Goal: Task Accomplishment & Management: Manage account settings

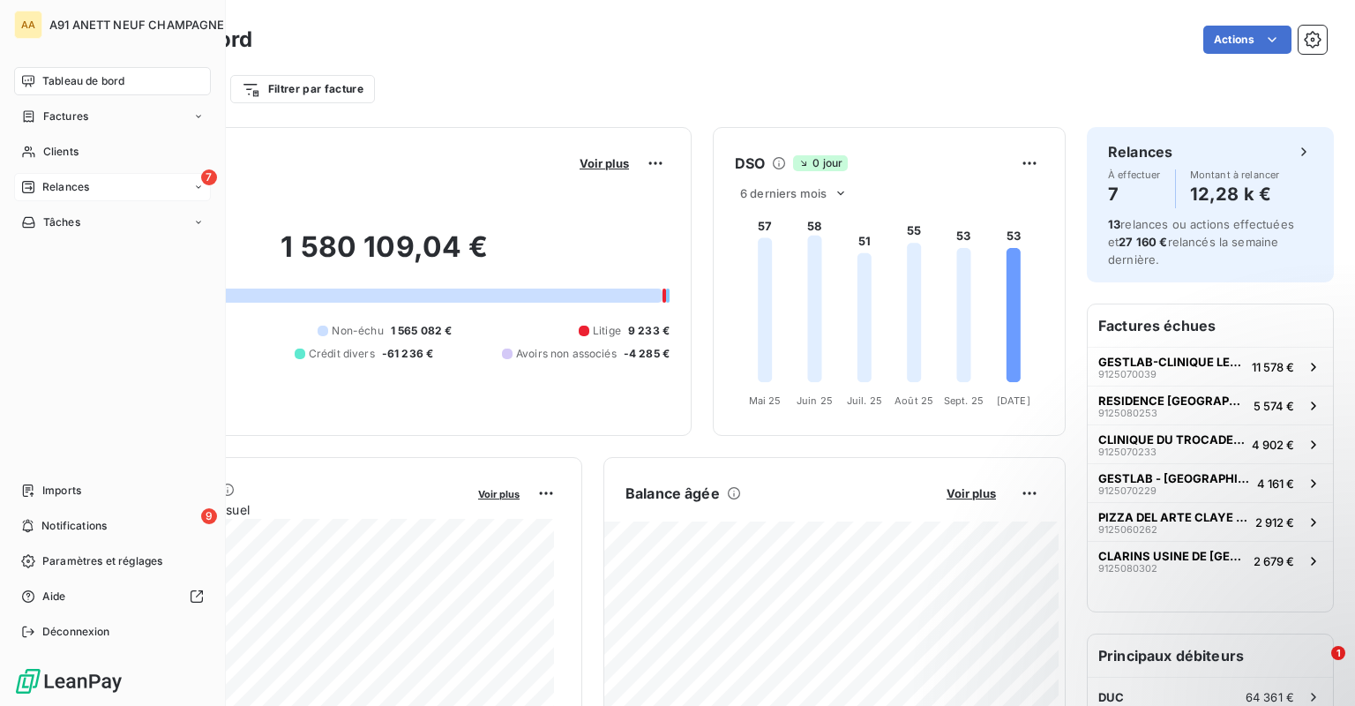
click at [29, 187] on icon at bounding box center [28, 187] width 14 height 14
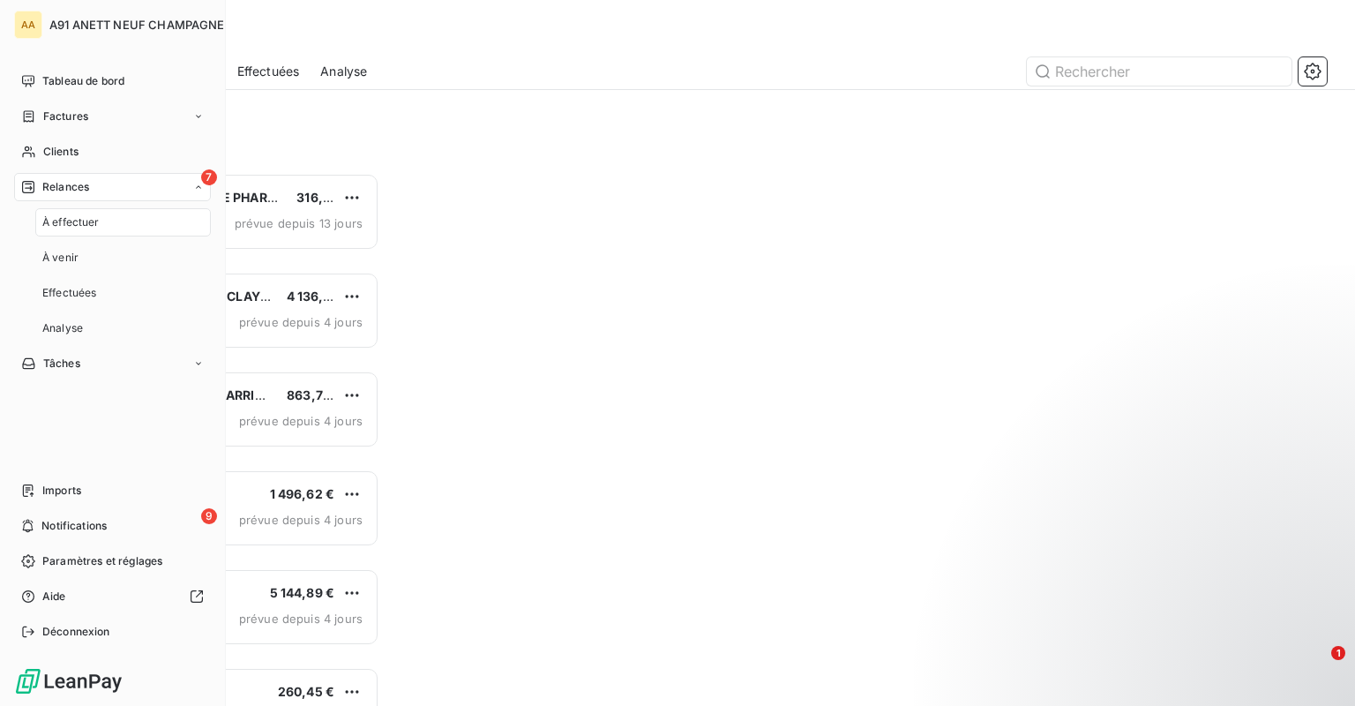
scroll to position [519, 280]
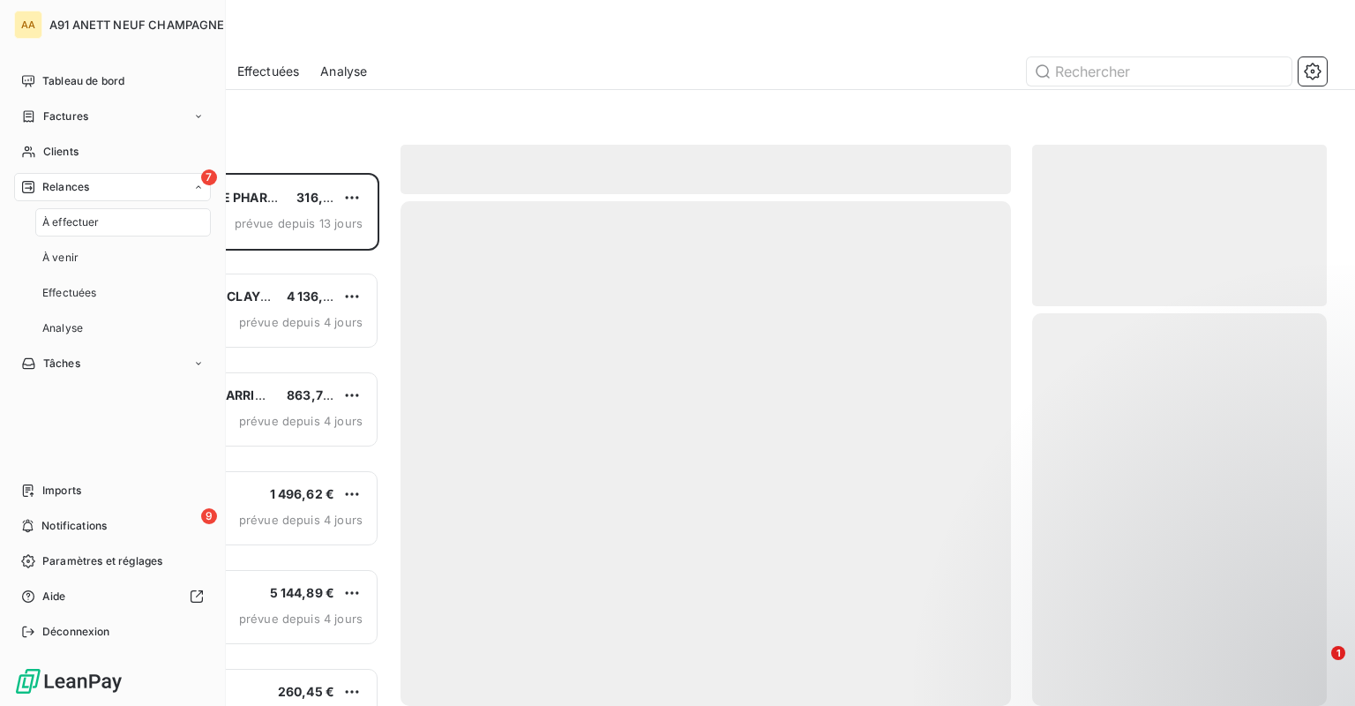
click at [91, 221] on span "À effectuer" at bounding box center [70, 222] width 57 height 16
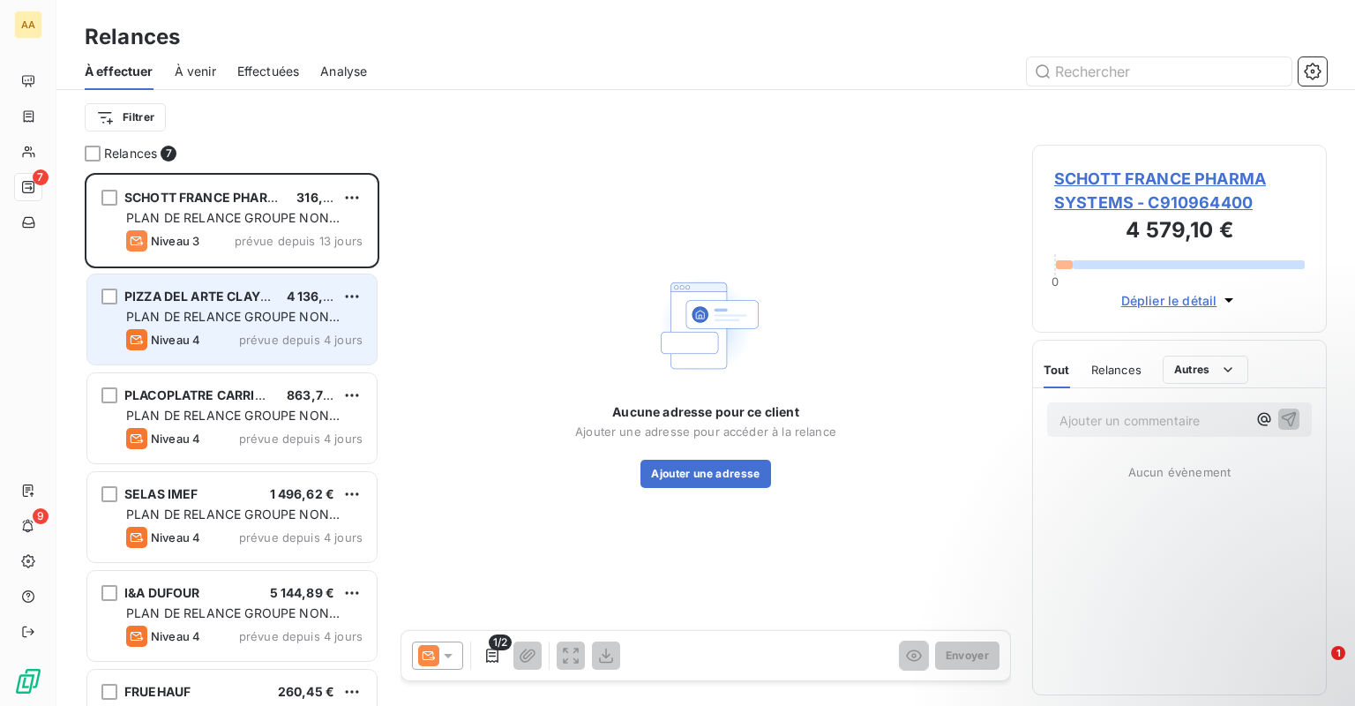
click at [222, 320] on span "PLAN DE RELANCE GROUPE NON AUTOMATIQUE" at bounding box center [232, 325] width 213 height 33
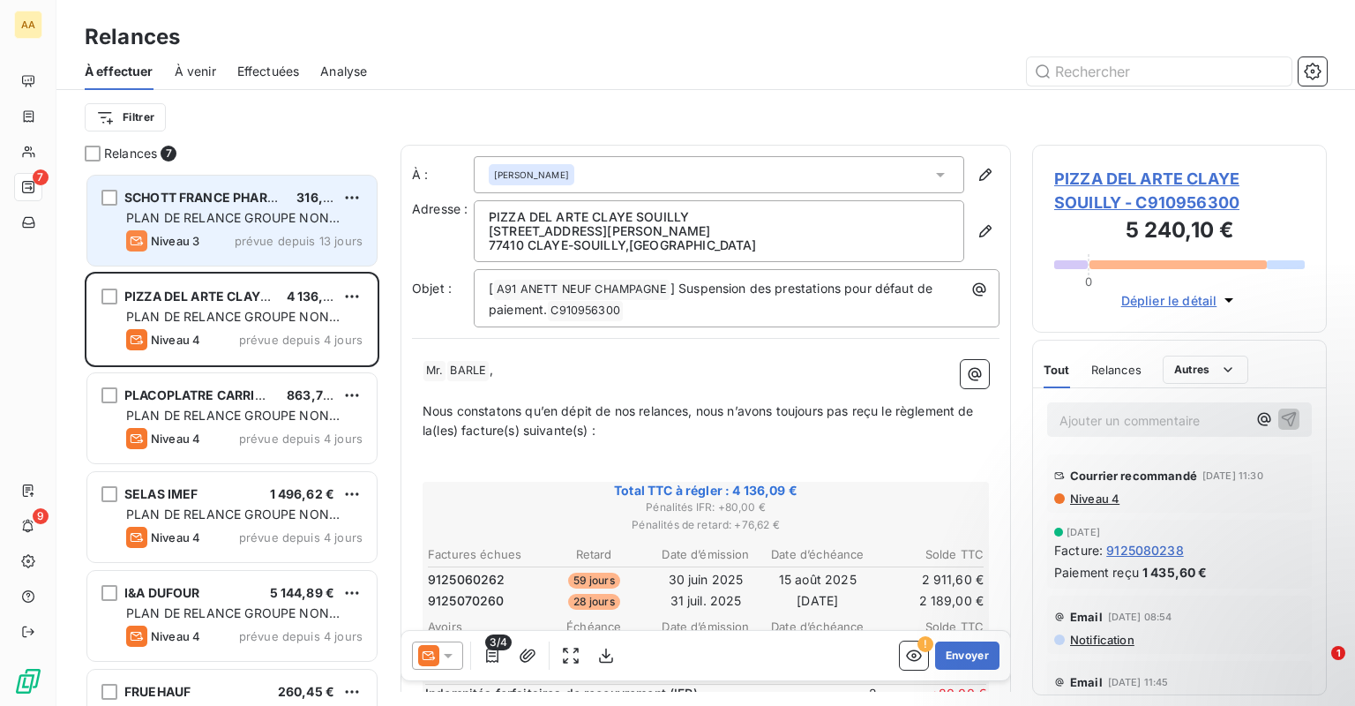
click at [225, 246] on div "Niveau 3 prévue depuis 13 jours" at bounding box center [244, 240] width 236 height 21
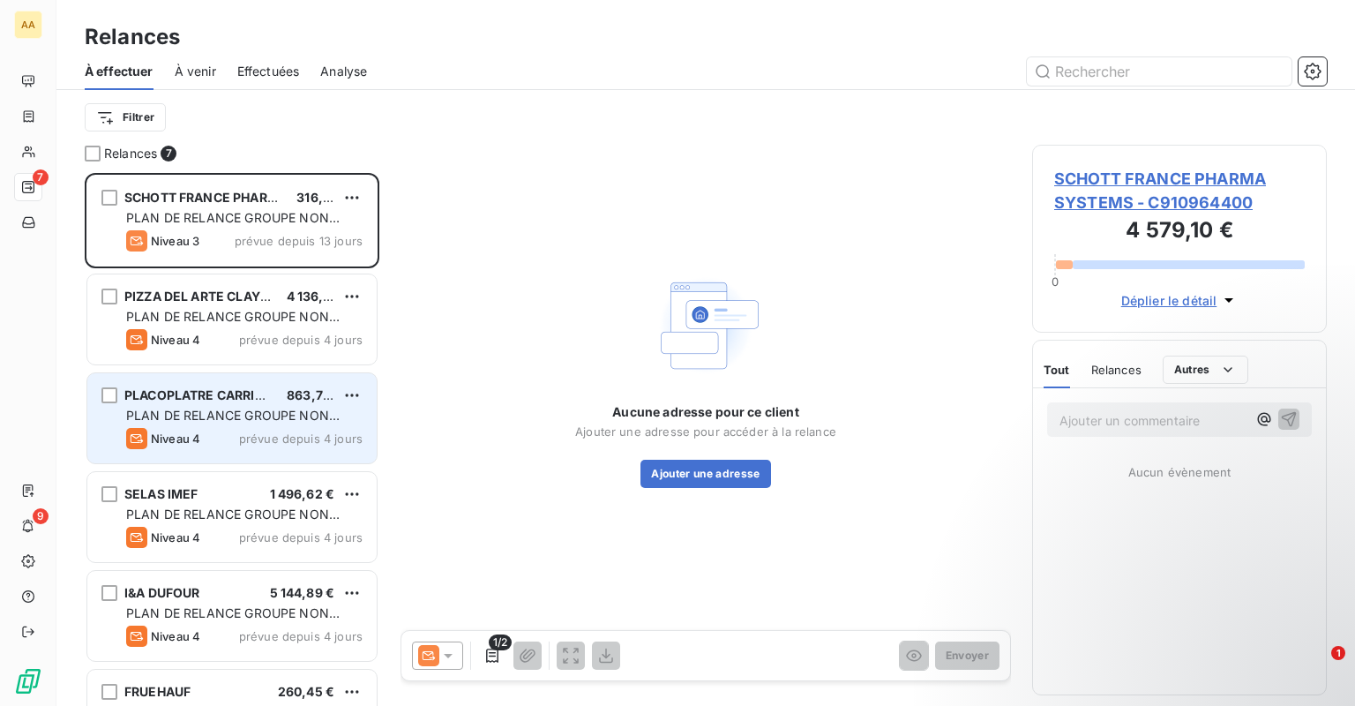
click at [226, 433] on div "Niveau 4 prévue depuis 4 jours" at bounding box center [244, 438] width 236 height 21
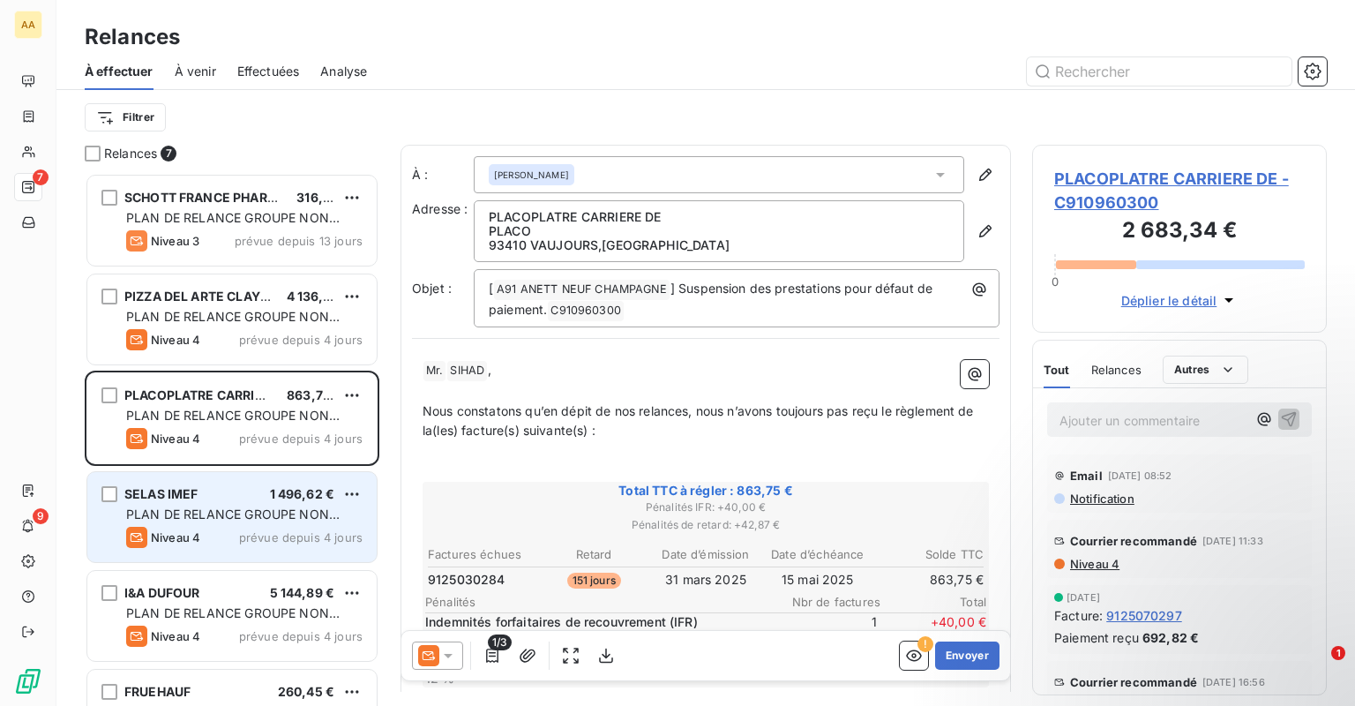
click at [225, 489] on div "SELAS IMEF 1 496,62 €" at bounding box center [244, 494] width 236 height 16
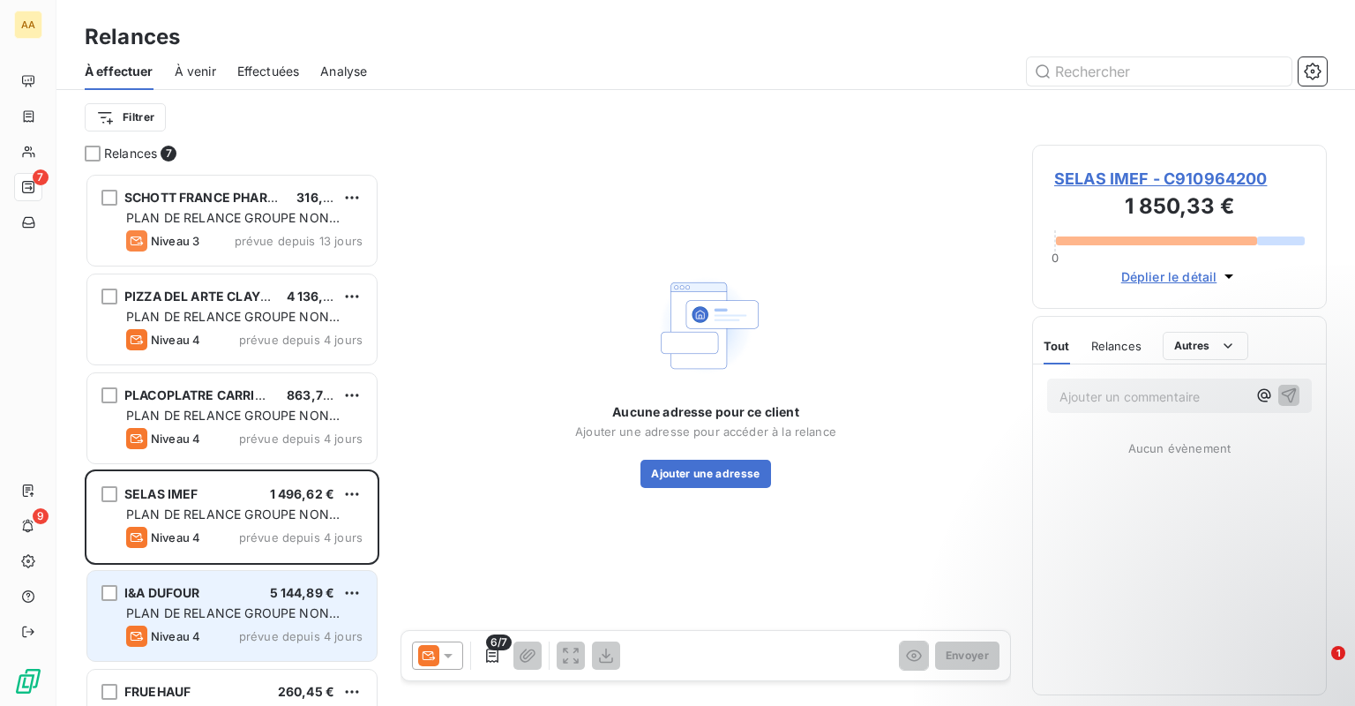
click at [226, 589] on div "I&A [PERSON_NAME] 5 144,89 €" at bounding box center [244, 593] width 236 height 16
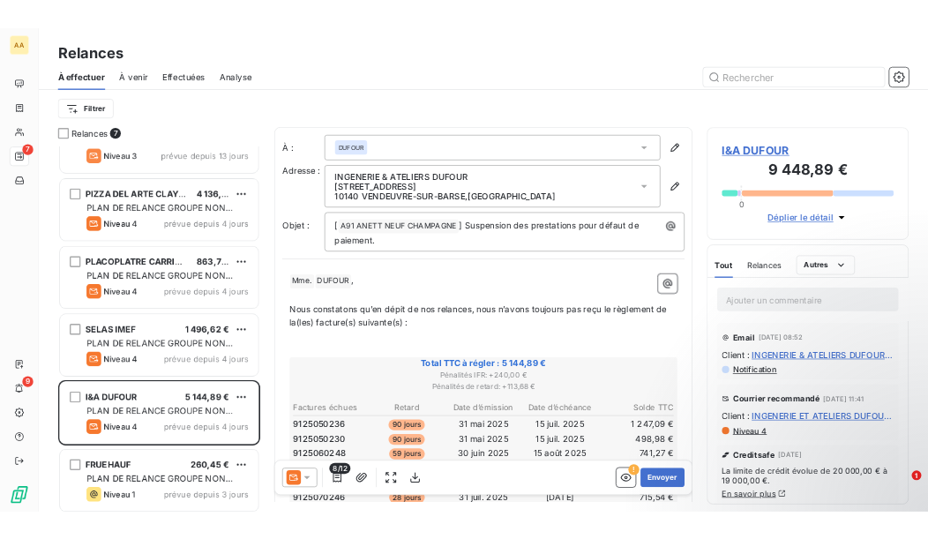
scroll to position [159, 0]
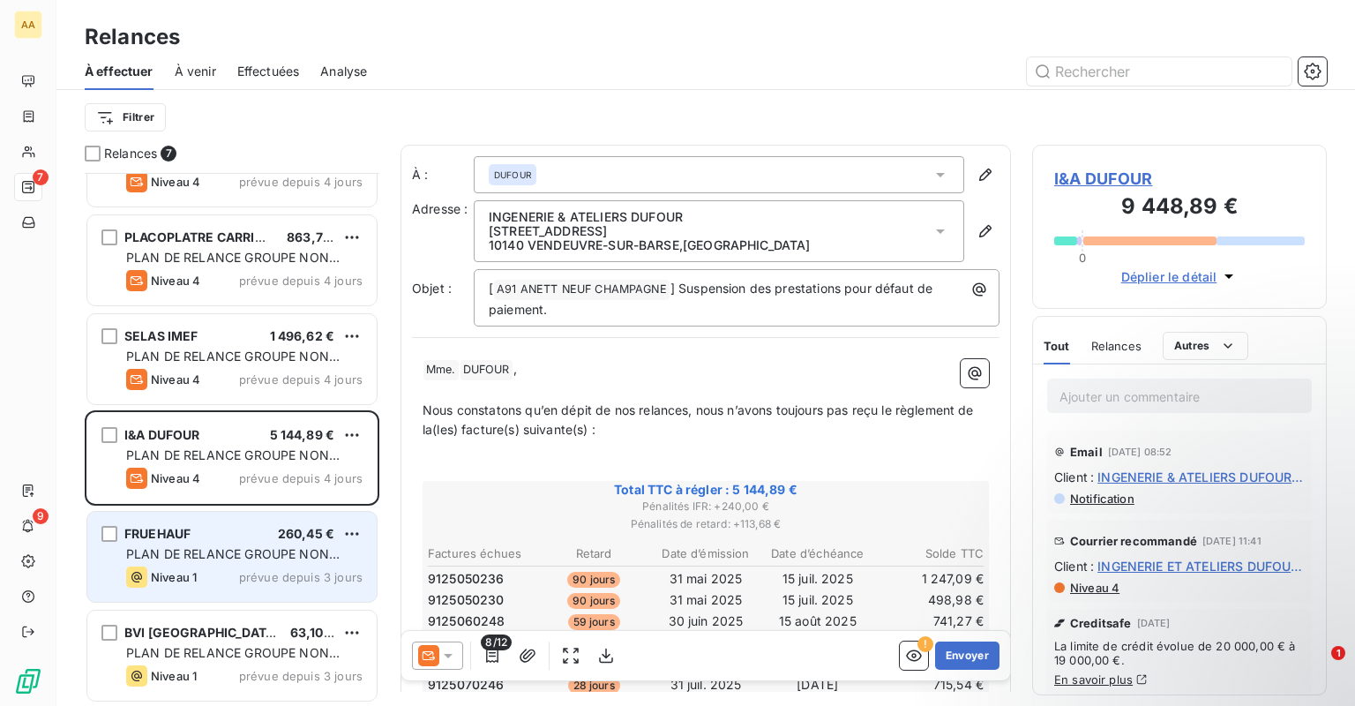
click at [226, 528] on div "FRUEHAUF 260,45 €" at bounding box center [244, 534] width 236 height 16
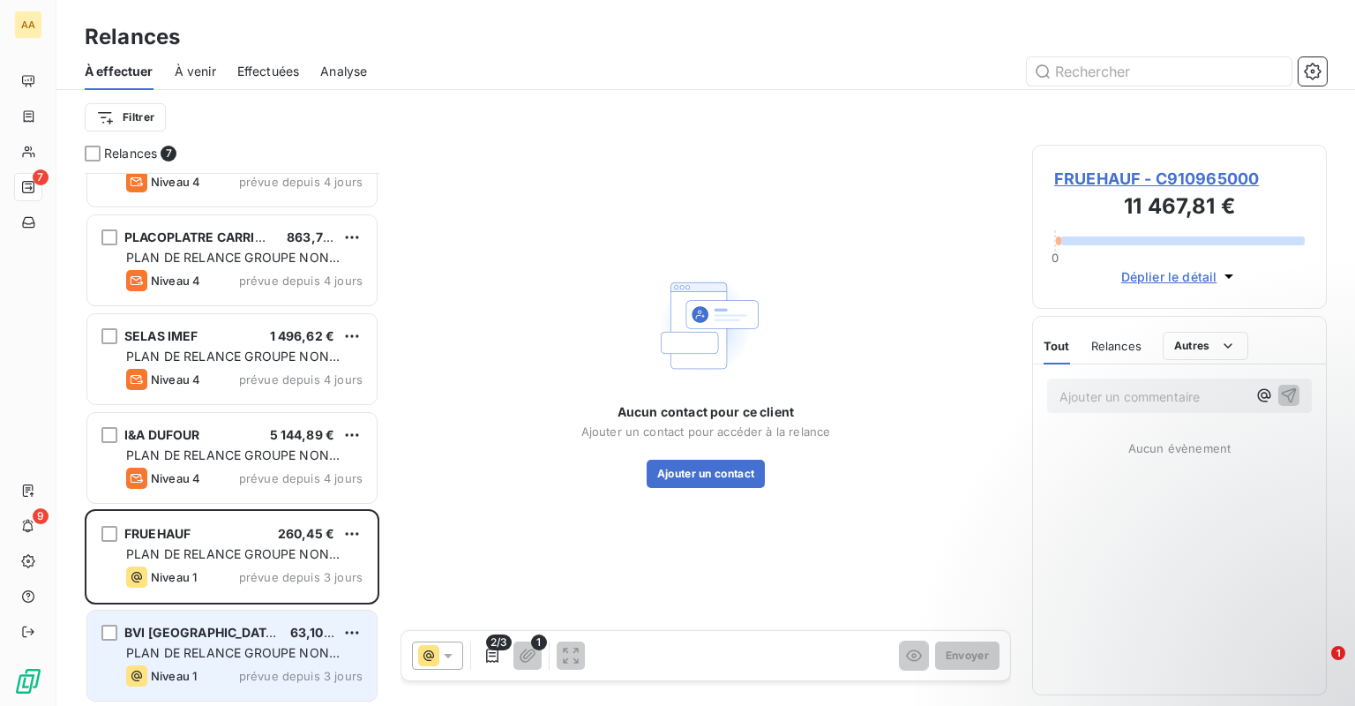
click at [240, 619] on div "BVI TROYES 63,10 € PLAN DE RELANCE GROUPE NON AUTOMATIQUE Niveau 1 prévue depui…" at bounding box center [231, 655] width 289 height 90
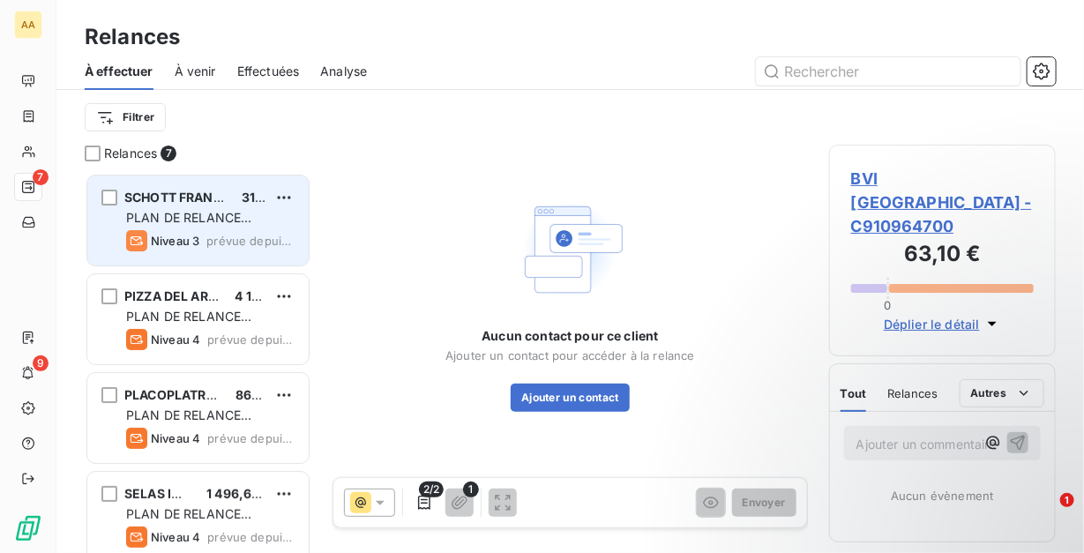
click at [258, 227] on div "[PERSON_NAME] FRANCE PHARMA SYSTEMS 316,45 € PLAN DE RELANCE GROUPE NON AUTOMAT…" at bounding box center [197, 221] width 221 height 90
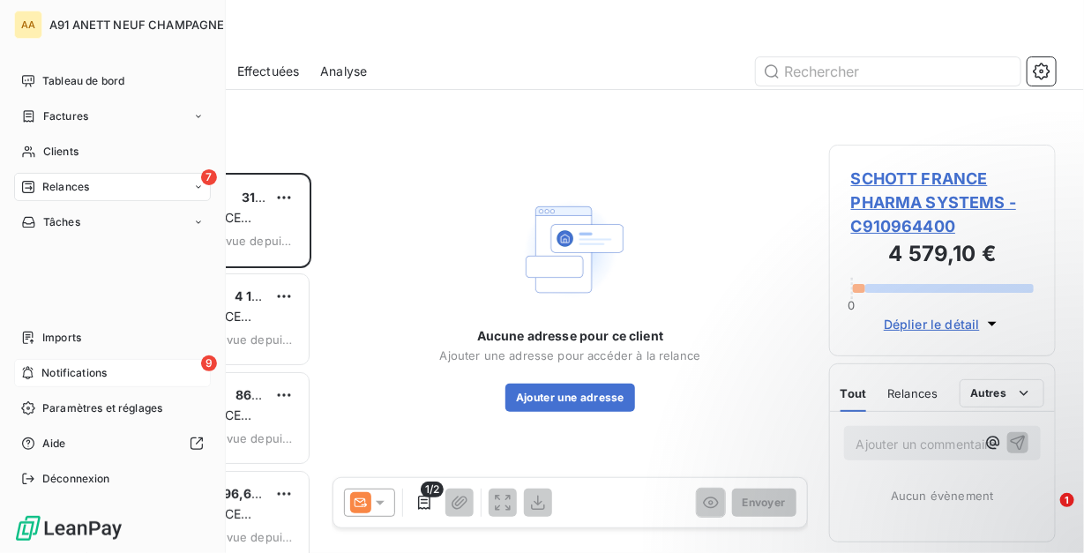
click at [85, 370] on span "Notifications" at bounding box center [73, 373] width 65 height 16
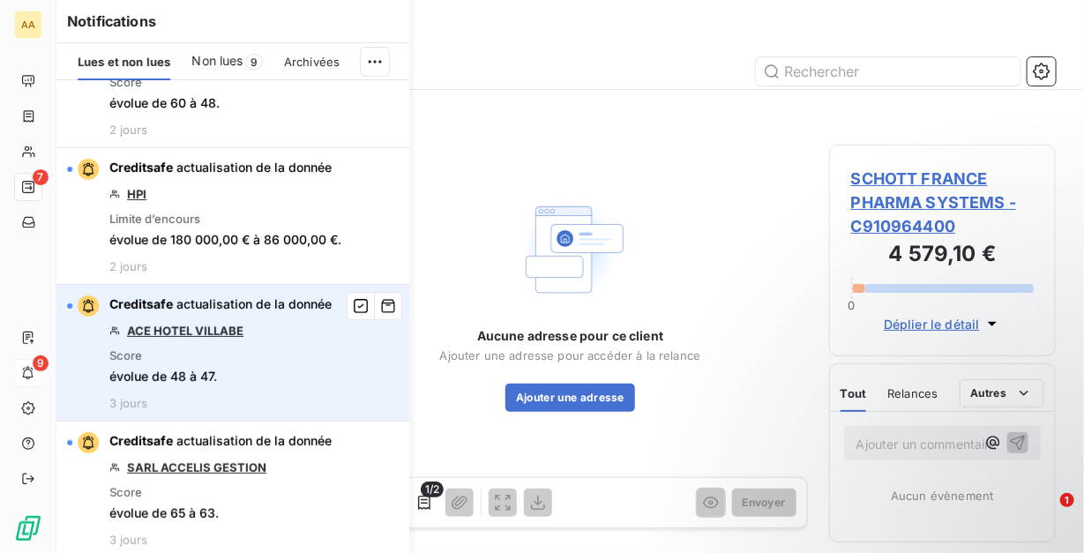
scroll to position [753, 0]
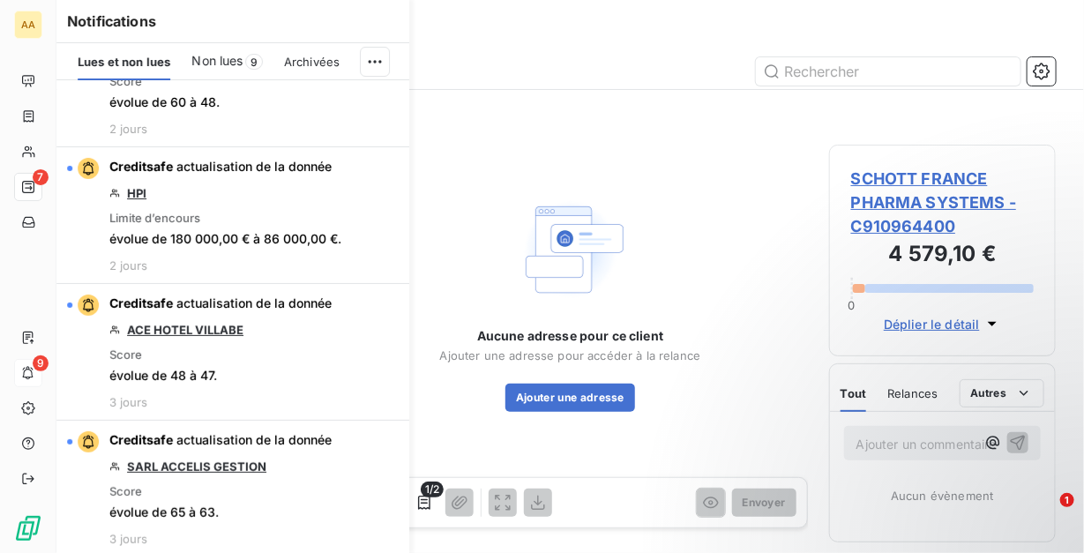
click at [219, 65] on span "Non lues" at bounding box center [217, 61] width 51 height 18
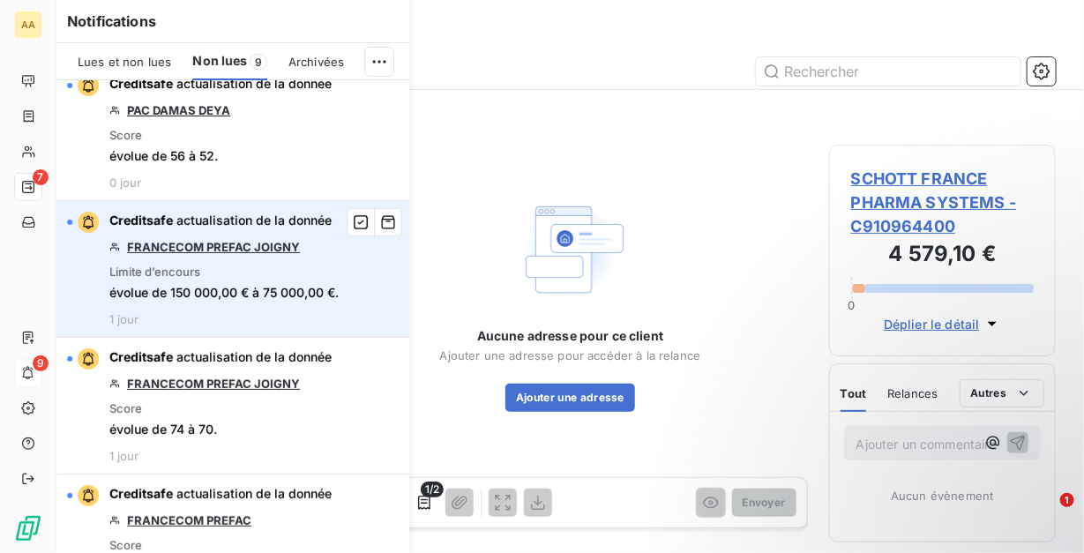
scroll to position [0, 0]
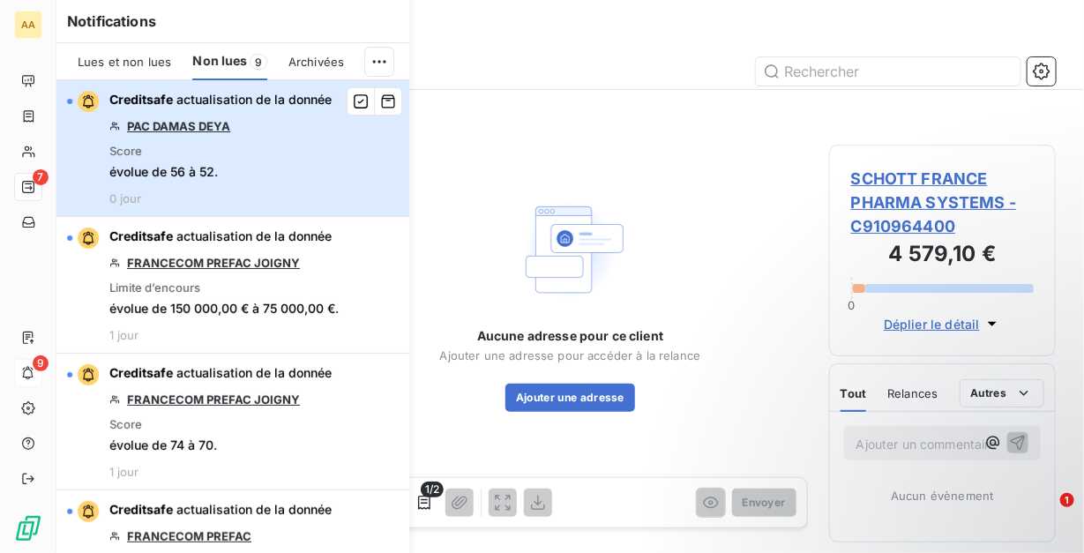
click at [280, 168] on div "Creditsafe actualisation de la donnée PAC DAMAS DEYA Score évolue de 56 à 52. 0…" at bounding box center [220, 148] width 222 height 115
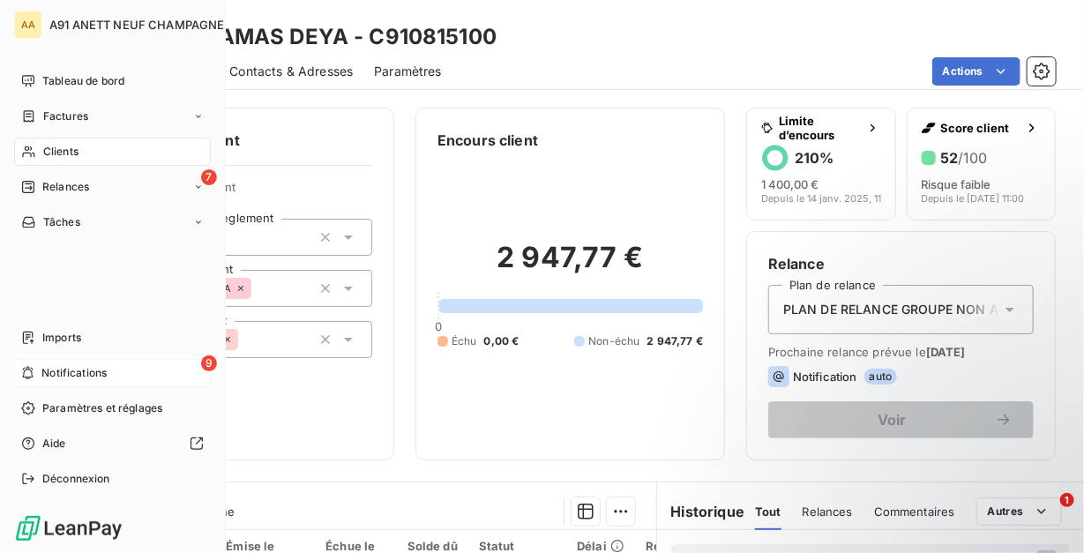
click at [71, 380] on span "Notifications" at bounding box center [73, 373] width 65 height 16
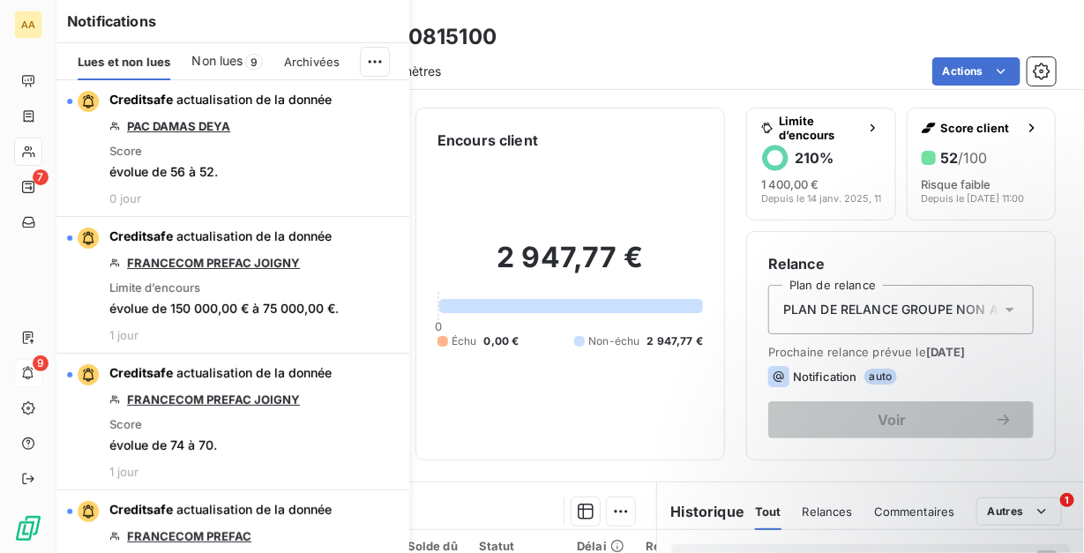
click at [243, 56] on span "Non lues" at bounding box center [217, 61] width 51 height 18
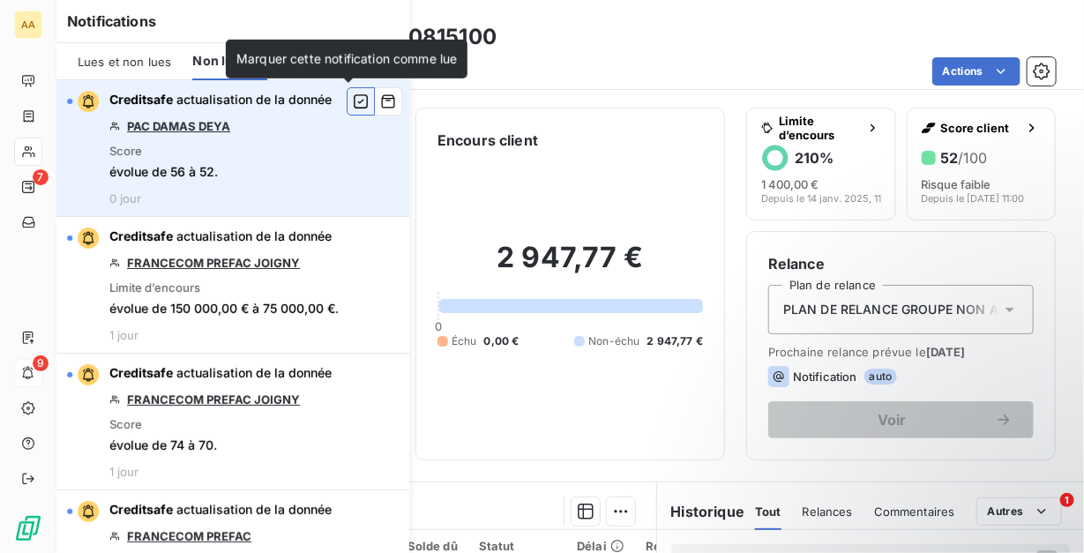
click at [353, 101] on icon "button" at bounding box center [361, 102] width 16 height 18
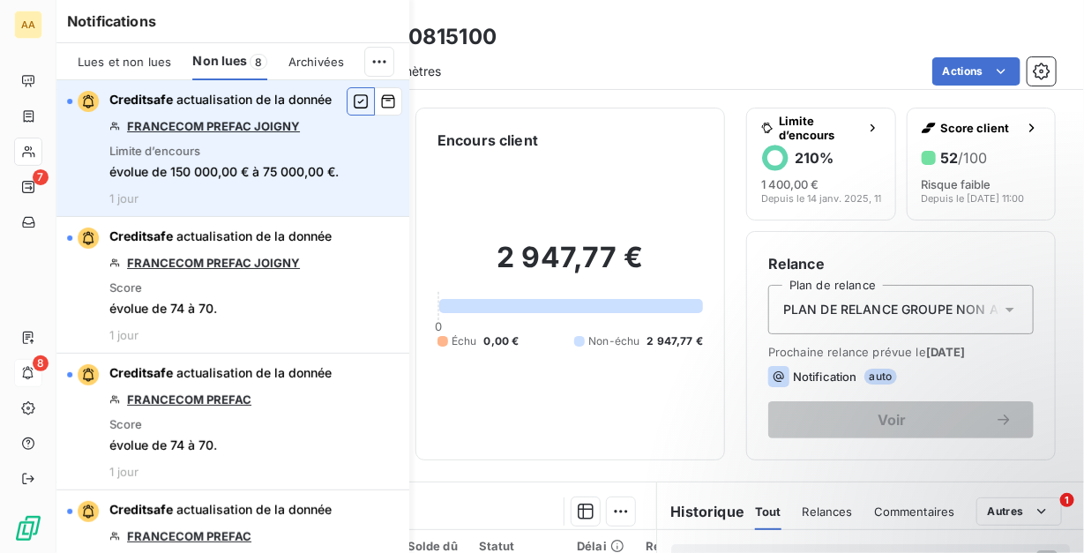
click at [353, 101] on icon "button" at bounding box center [361, 102] width 16 height 18
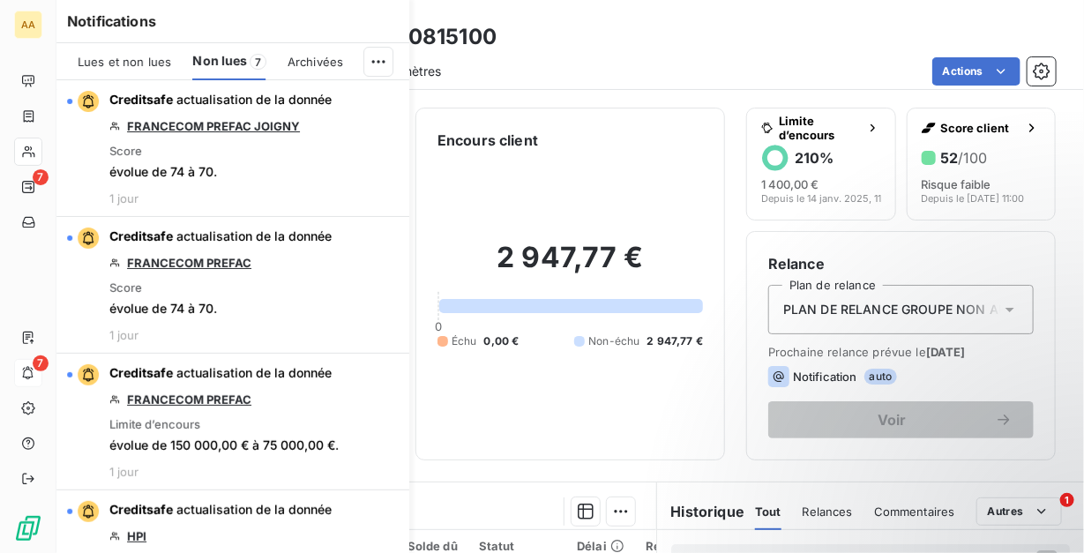
click at [0, 0] on icon "button" at bounding box center [0, 0] width 0 height 0
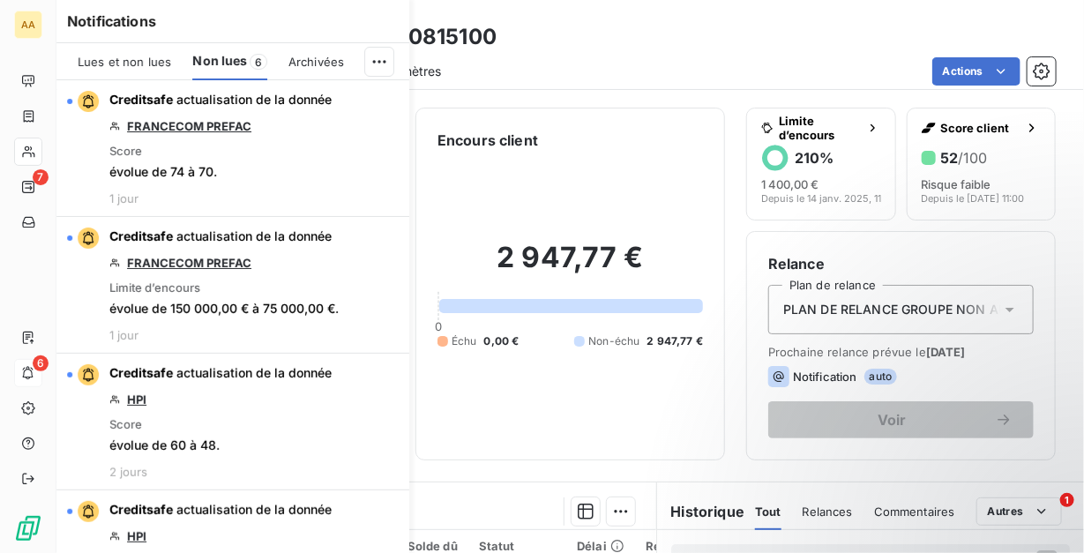
click at [0, 0] on icon "button" at bounding box center [0, 0] width 0 height 0
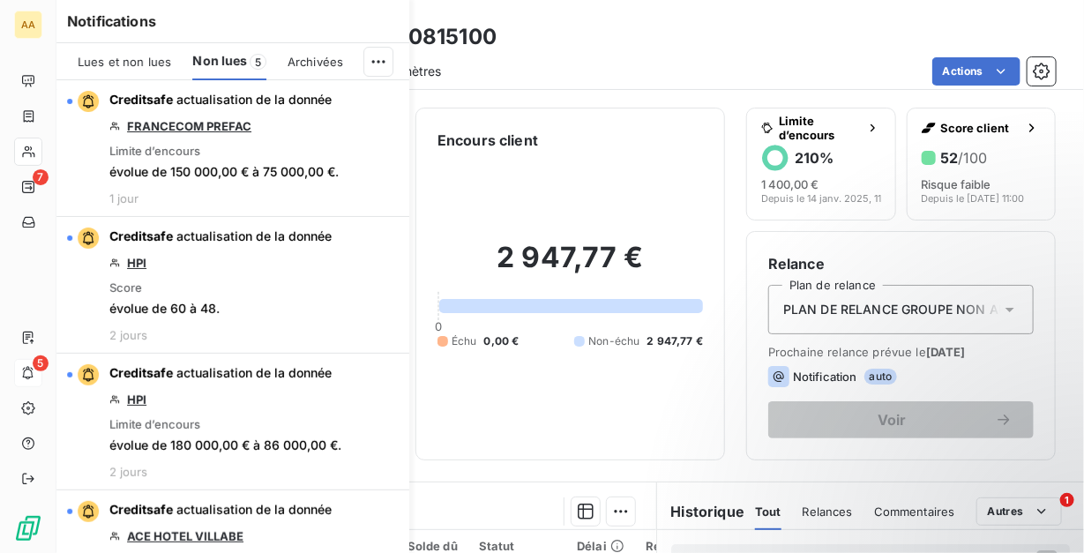
click at [0, 0] on icon "button" at bounding box center [0, 0] width 0 height 0
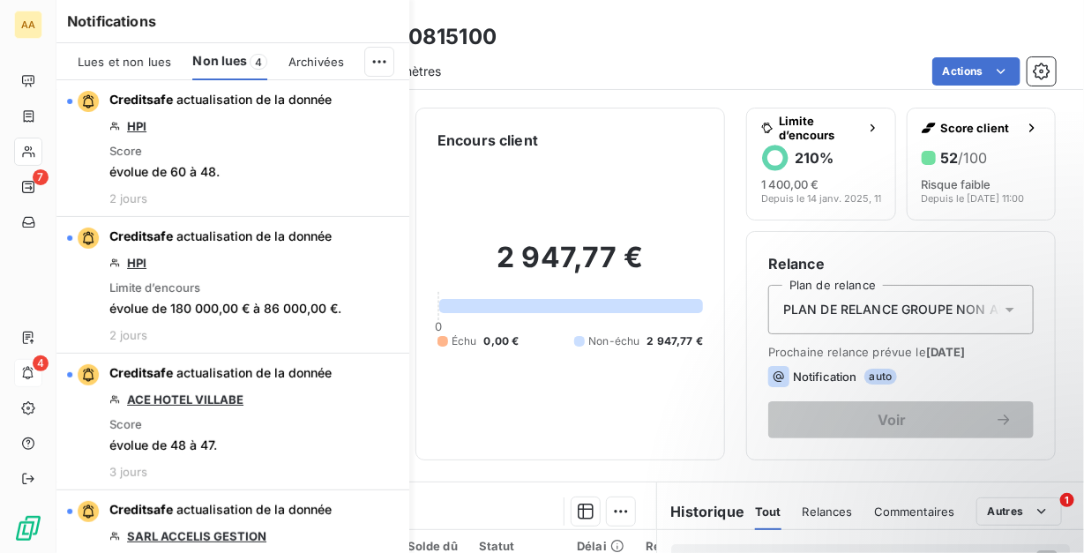
click at [0, 0] on icon "button" at bounding box center [0, 0] width 0 height 0
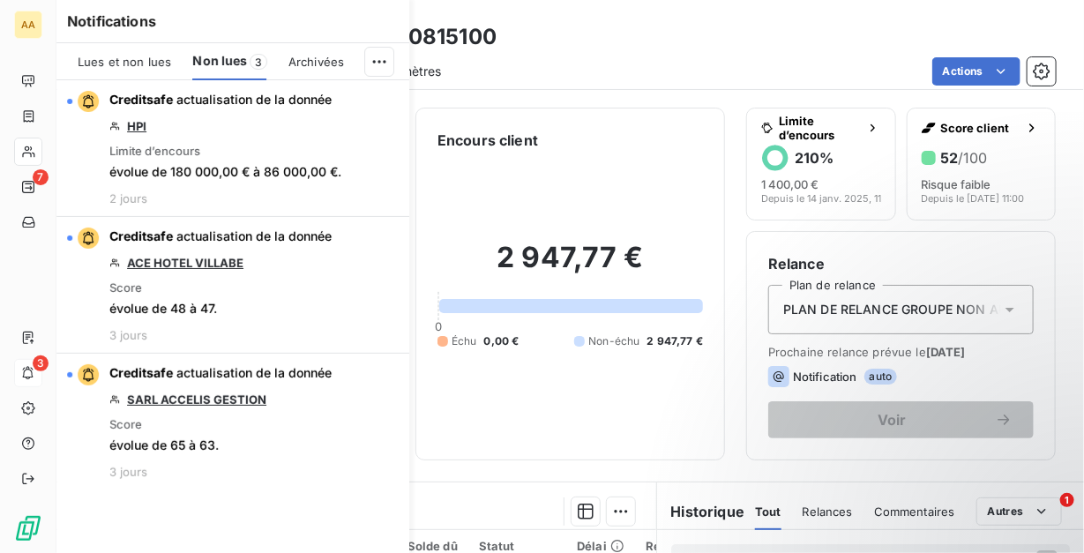
click at [0, 0] on button "button" at bounding box center [0, 0] width 0 height 0
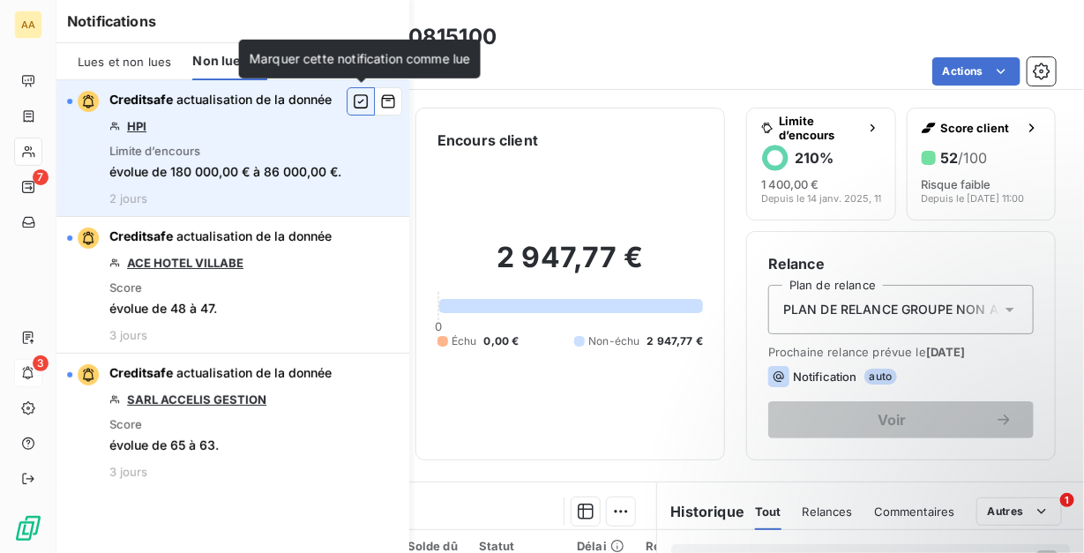
click at [355, 101] on icon "button" at bounding box center [361, 102] width 16 height 18
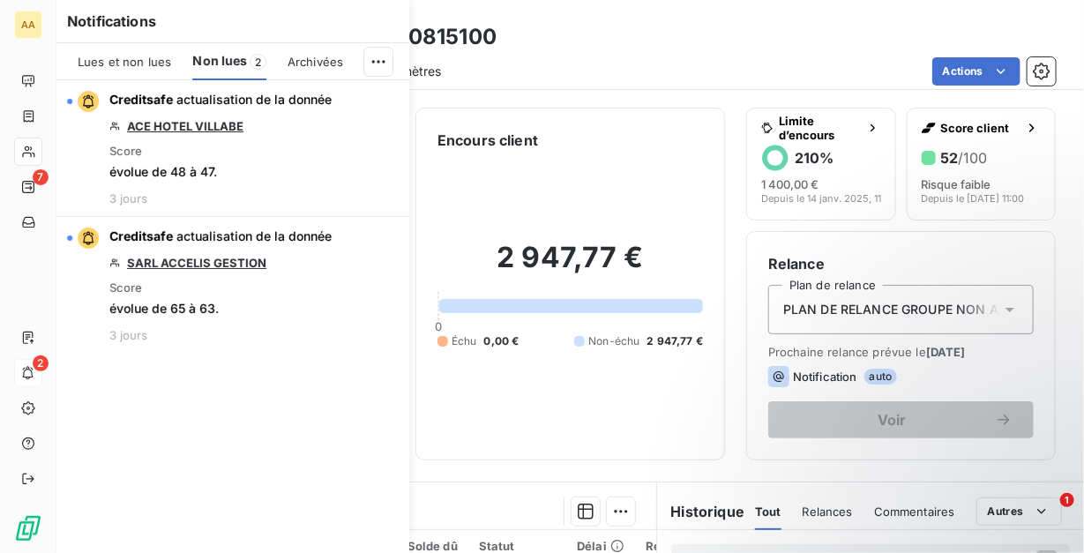
click at [0, 0] on icon "button" at bounding box center [0, 0] width 0 height 0
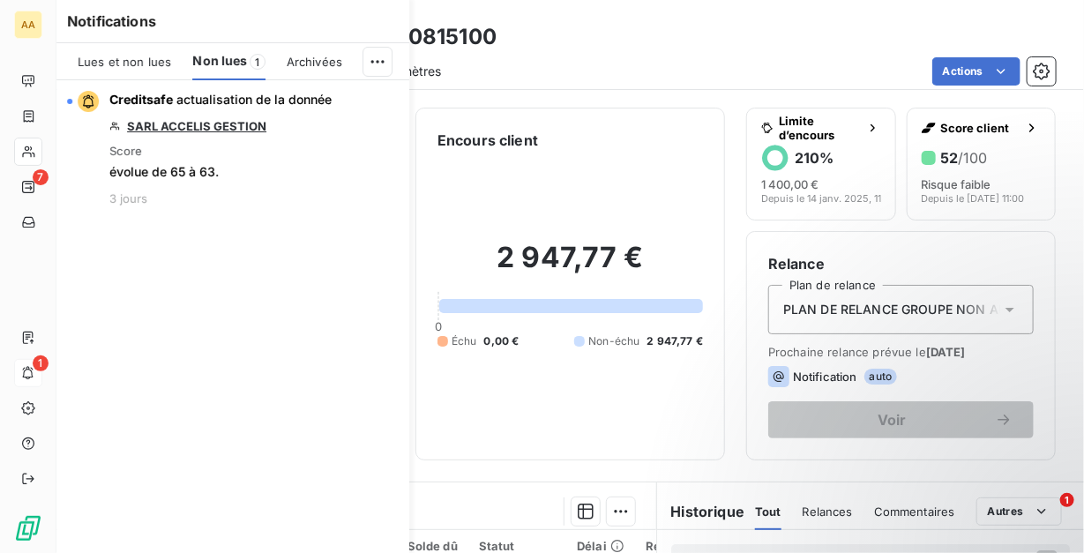
click at [0, 0] on icon "button" at bounding box center [0, 0] width 0 height 0
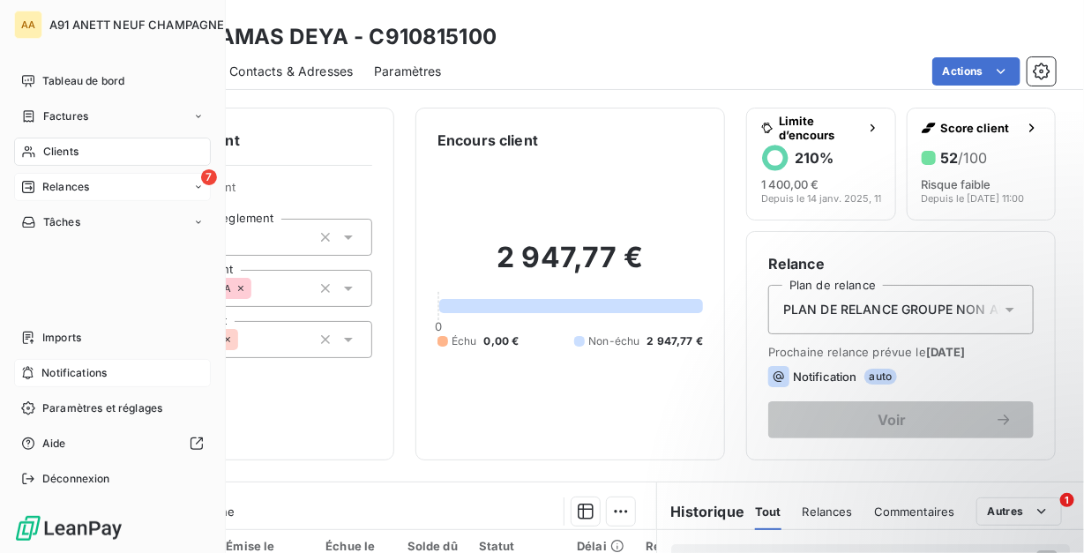
click at [77, 183] on span "Relances" at bounding box center [65, 187] width 47 height 16
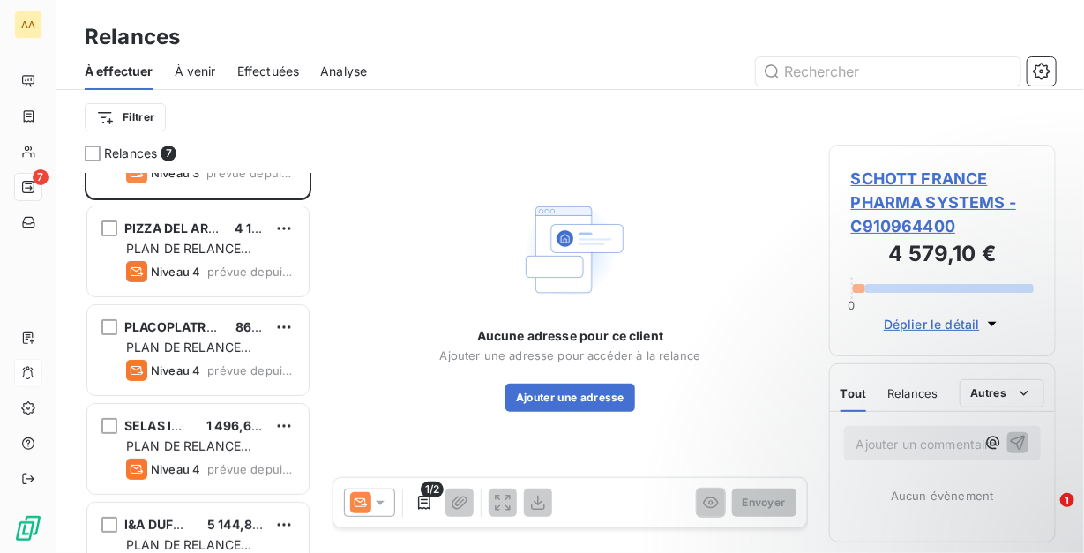
scroll to position [176, 0]
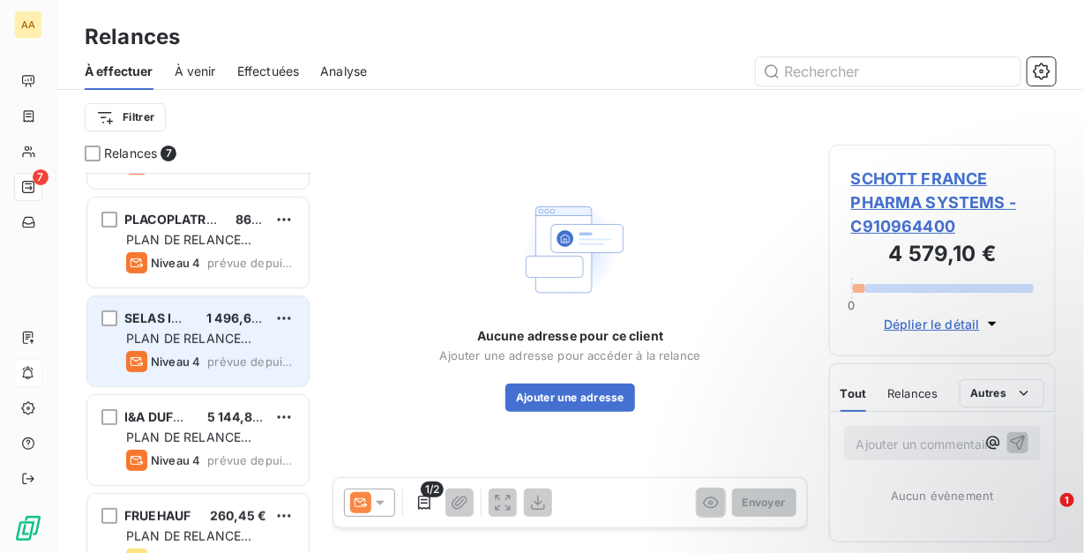
click at [240, 344] on span "PLAN DE RELANCE GROUPE NON AUTOMATIQUE" at bounding box center [188, 356] width 125 height 50
